Goal: Use online tool/utility: Utilize a website feature to perform a specific function

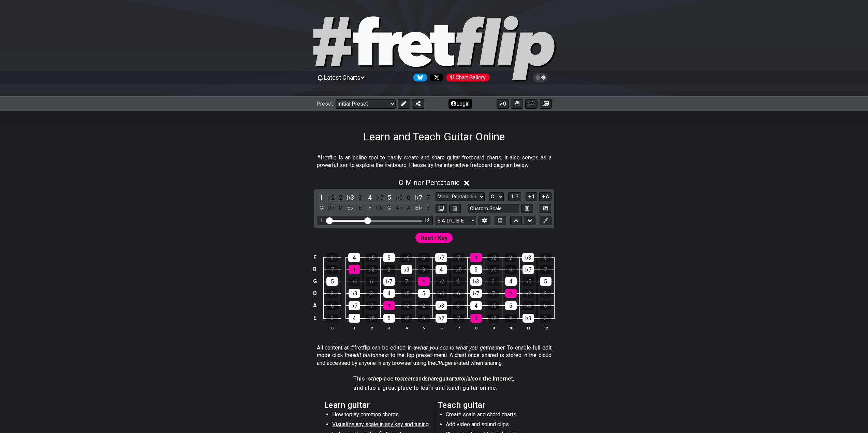
click at [464, 102] on button "Login" at bounding box center [460, 104] width 24 height 10
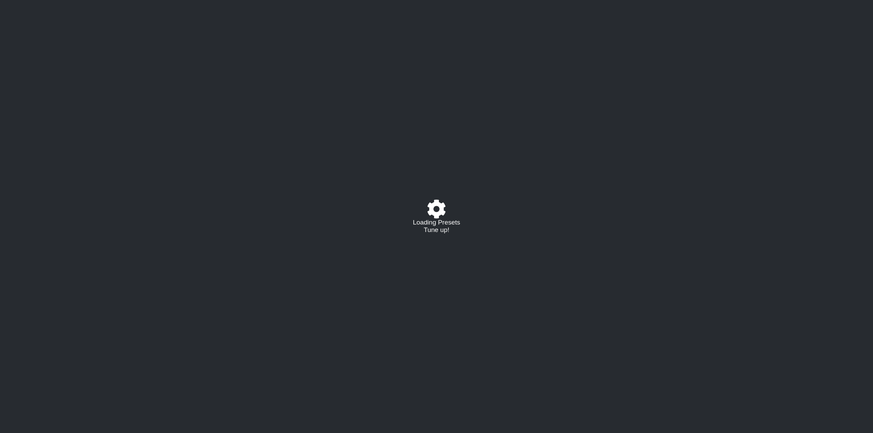
select select "C"
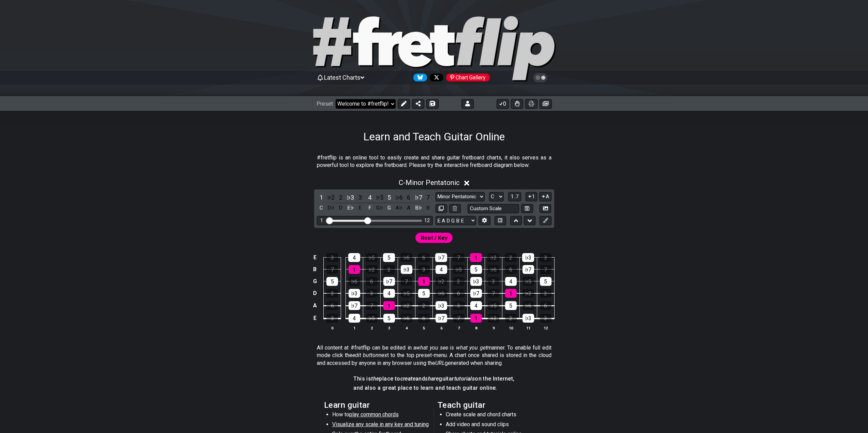
click at [379, 104] on select "Welcome to #fretflip! Initial Preset Custom Preset Learn and Teach Guitar Onlin…" at bounding box center [366, 104] width 60 height 10
click at [336, 99] on select "Welcome to #fretflip! Initial Preset Custom Preset Learn and Teach Guitar Onlin…" at bounding box center [366, 104] width 60 height 10
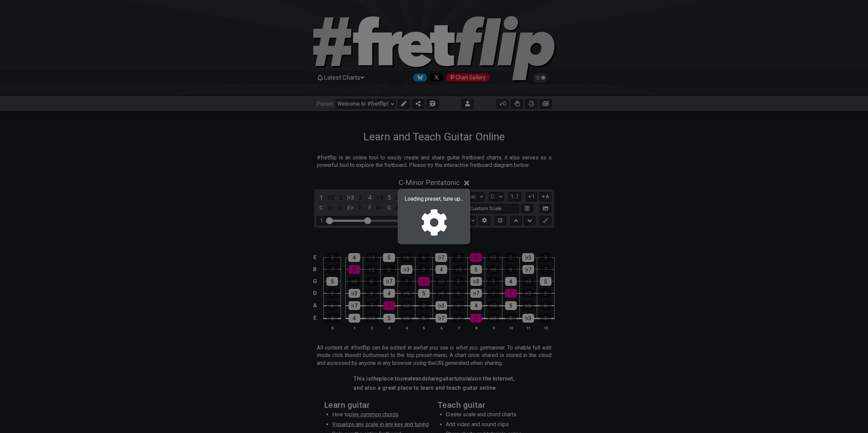
select select "/02MXTBB3"
select select "Minor / Aeolian"
select select "B E A D G B E"
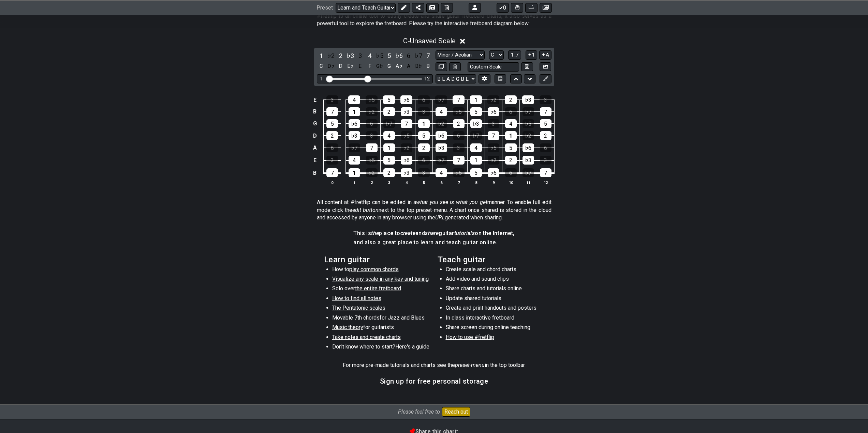
scroll to position [40, 0]
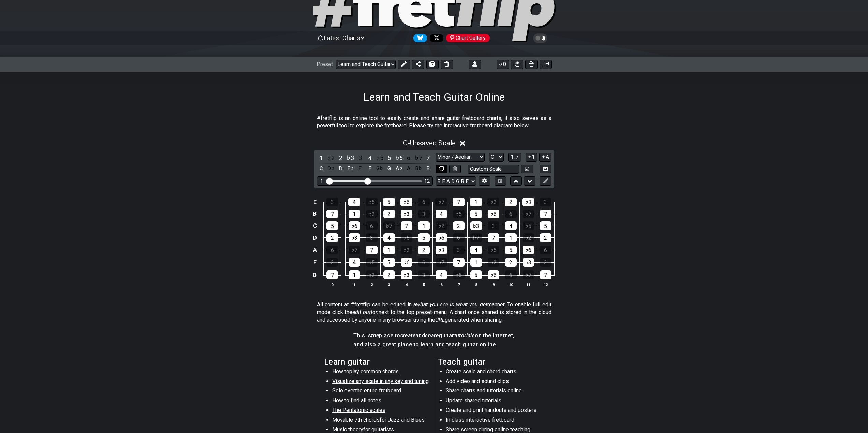
click at [438, 167] on button at bounding box center [442, 169] width 12 height 9
select select "C"
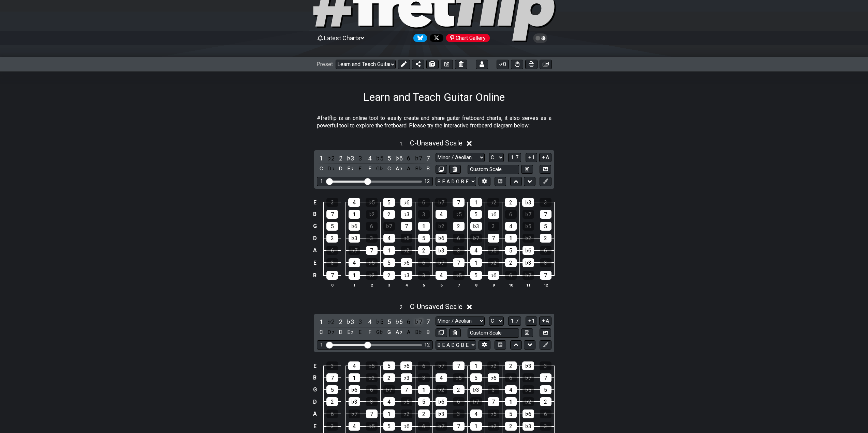
click at [416, 318] on div "♭7" at bounding box center [418, 322] width 9 height 9
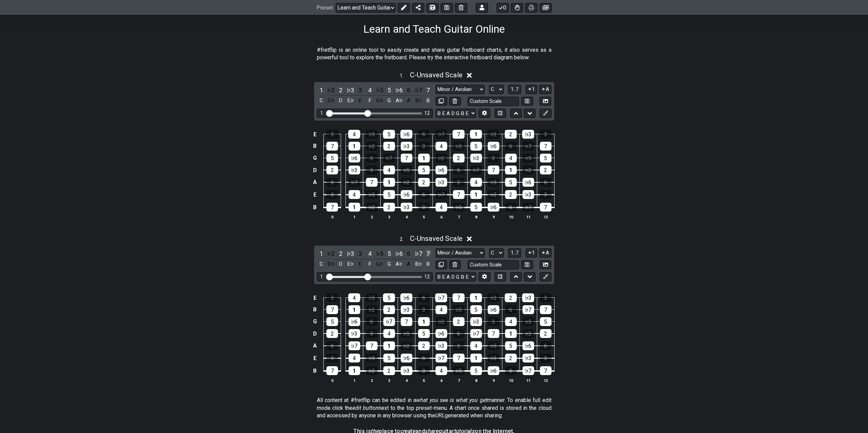
click at [428, 255] on div "7" at bounding box center [428, 253] width 9 height 9
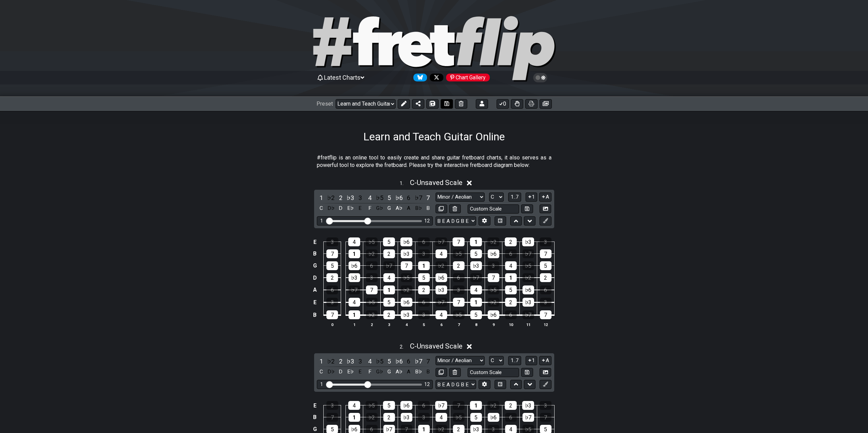
click at [445, 104] on icon at bounding box center [446, 103] width 5 height 5
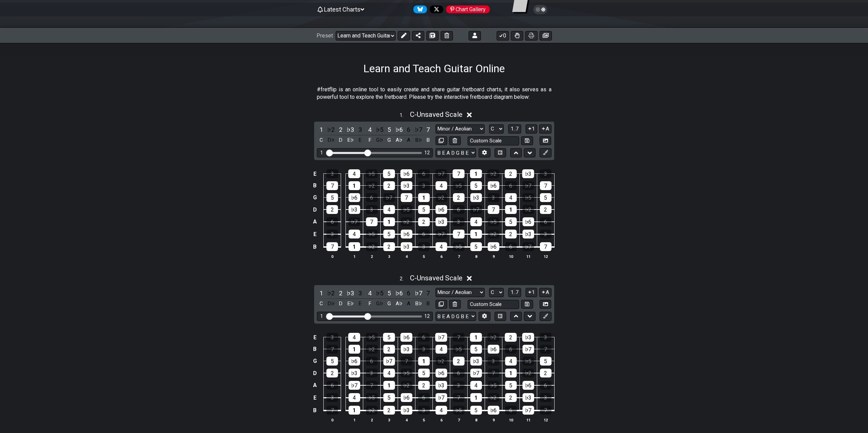
scroll to position [136, 0]
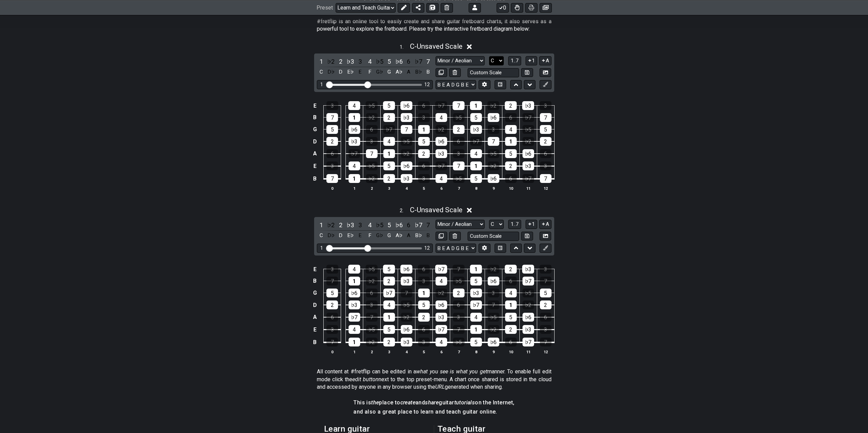
click at [493, 60] on select "A♭ A A♯ B♭ B C C♯ D♭ D D♯ E♭ E F F♯ G♭ G G♯" at bounding box center [496, 60] width 15 height 9
select select "F"
click at [489, 56] on select "A♭ A A♯ B♭ B C C♯ D♭ D D♯ E♭ E F F♯ G♭ G G♯" at bounding box center [496, 60] width 15 height 9
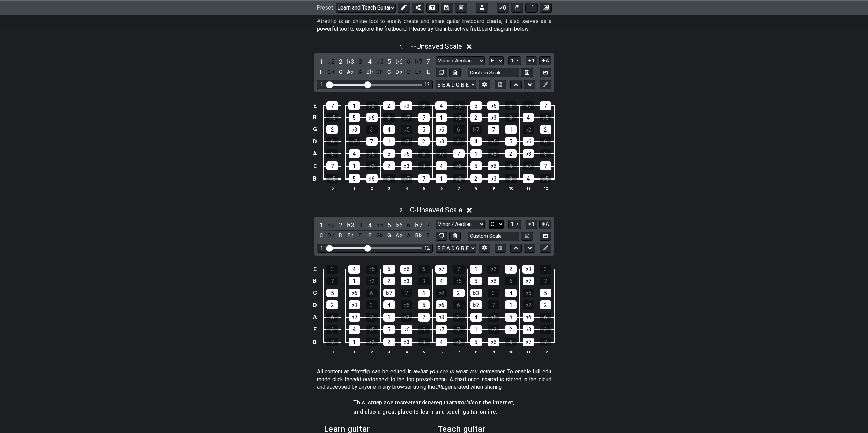
click at [494, 225] on select "A♭ A A♯ B♭ B C C♯ D♭ D D♯ E♭ E F F♯ G♭ G G♯" at bounding box center [496, 224] width 15 height 9
select select "F"
click at [489, 220] on select "A♭ A A♯ B♭ B C C♯ D♭ D D♯ E♭ E F F♯ G♭ G G♯" at bounding box center [496, 224] width 15 height 9
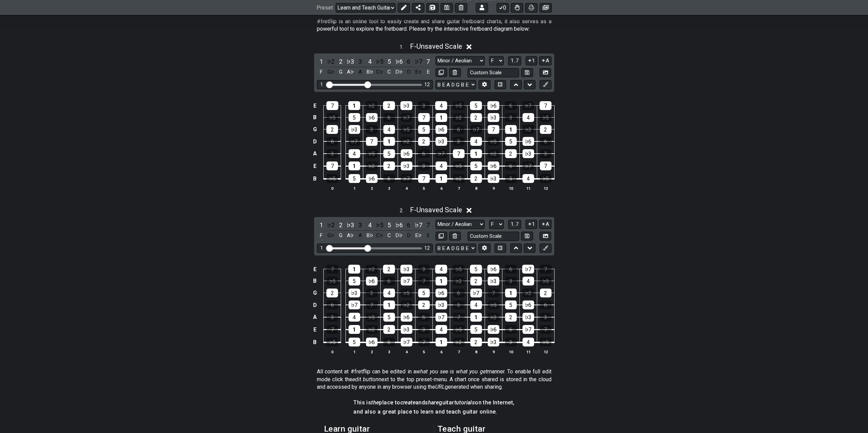
drag, startPoint x: 801, startPoint y: 399, endPoint x: 801, endPoint y: 403, distance: 4.1
click at [801, 402] on div "#fretflip is an online tool to easily create and share guitar fretboard charts,…" at bounding box center [434, 291] width 868 height 568
click at [499, 57] on select "A♭ A A♯ B♭ B C C♯ D♭ D D♯ E♭ E F F♯ G♭ G G♯" at bounding box center [496, 60] width 15 height 9
select select "G"
click at [489, 56] on select "A♭ A A♯ B♭ B C C♯ D♭ D D♯ E♭ E F F♯ G♭ G G♯" at bounding box center [496, 60] width 15 height 9
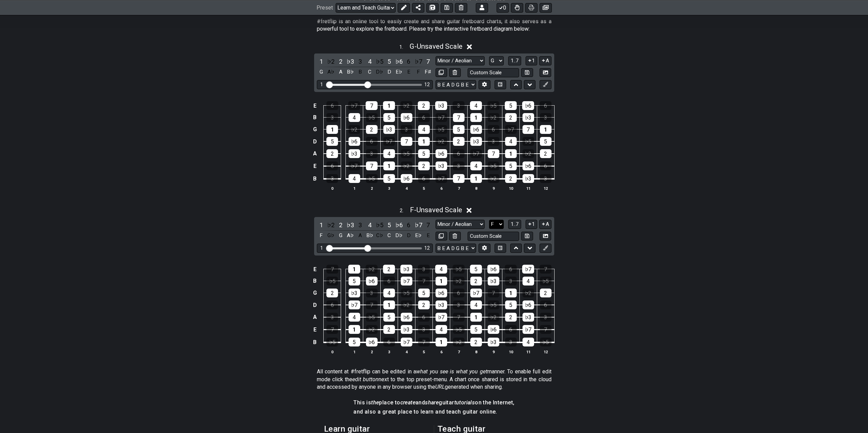
click at [501, 225] on select "A♭ A A♯ B♭ B C C♯ D♭ D D♯ E♭ E F F♯ G♭ G G♯" at bounding box center [496, 224] width 15 height 9
select select "G"
click at [489, 220] on select "A♭ A A♯ B♭ B C C♯ D♭ D D♯ E♭ E F F♯ G♭ G G♯" at bounding box center [496, 224] width 15 height 9
